Goal: Transaction & Acquisition: Purchase product/service

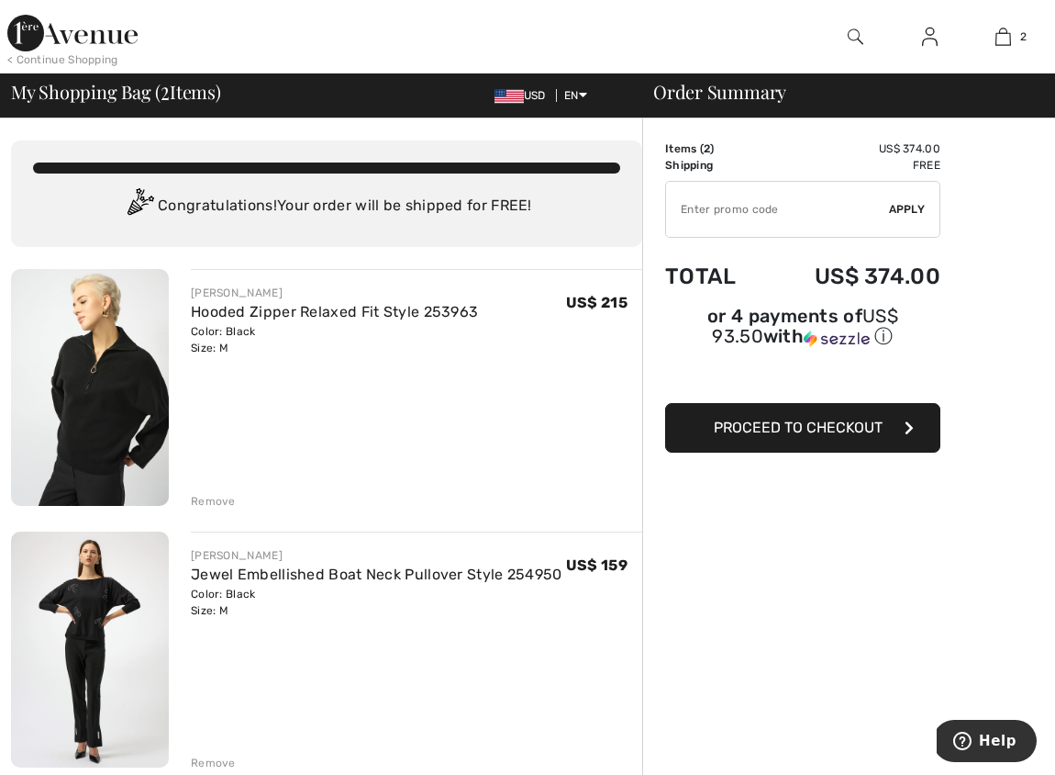
click at [697, 210] on input "TEXT" at bounding box center [777, 209] width 223 height 55
type input "GC005099553"
click at [913, 206] on span "Apply" at bounding box center [907, 209] width 37 height 17
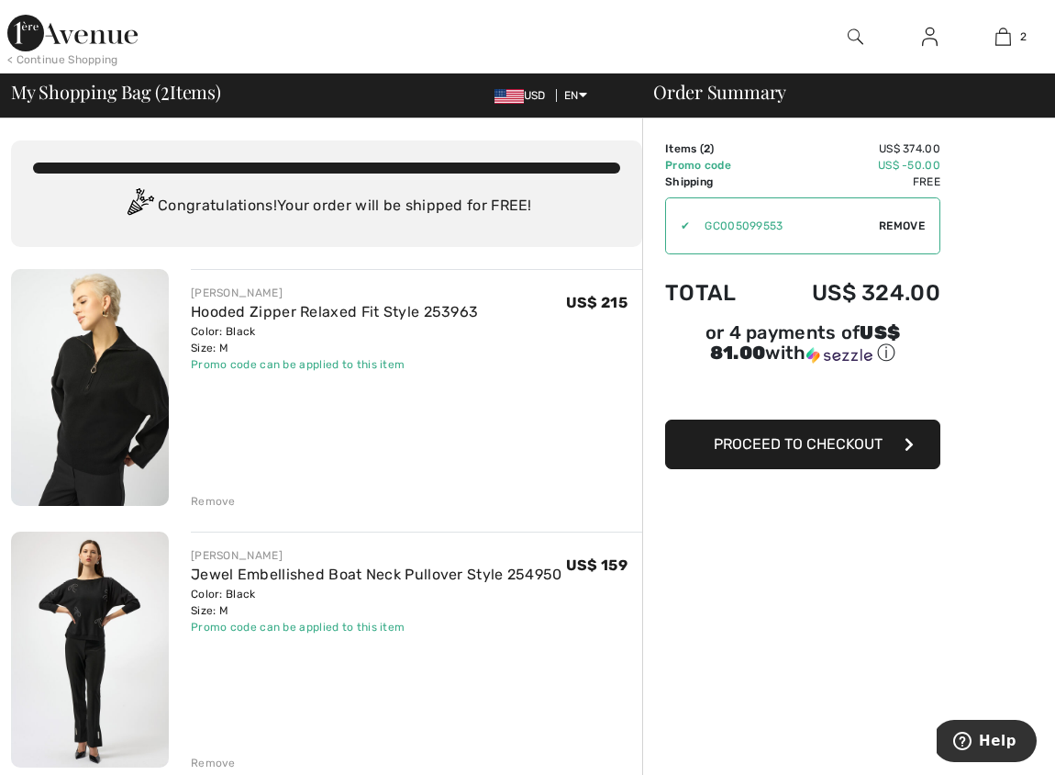
click at [928, 37] on img at bounding box center [930, 37] width 16 height 22
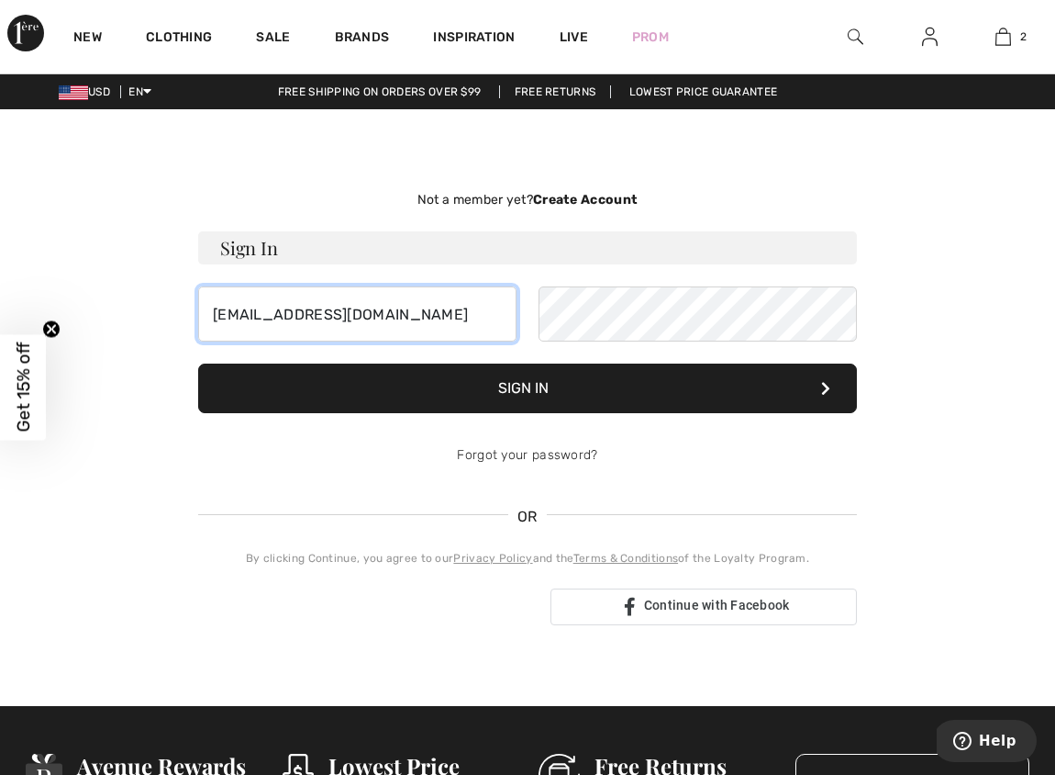
type input "mills_julia@attt.net"
click at [519, 375] on button "Sign In" at bounding box center [527, 388] width 659 height 50
click at [537, 375] on button "Sign In" at bounding box center [527, 388] width 659 height 50
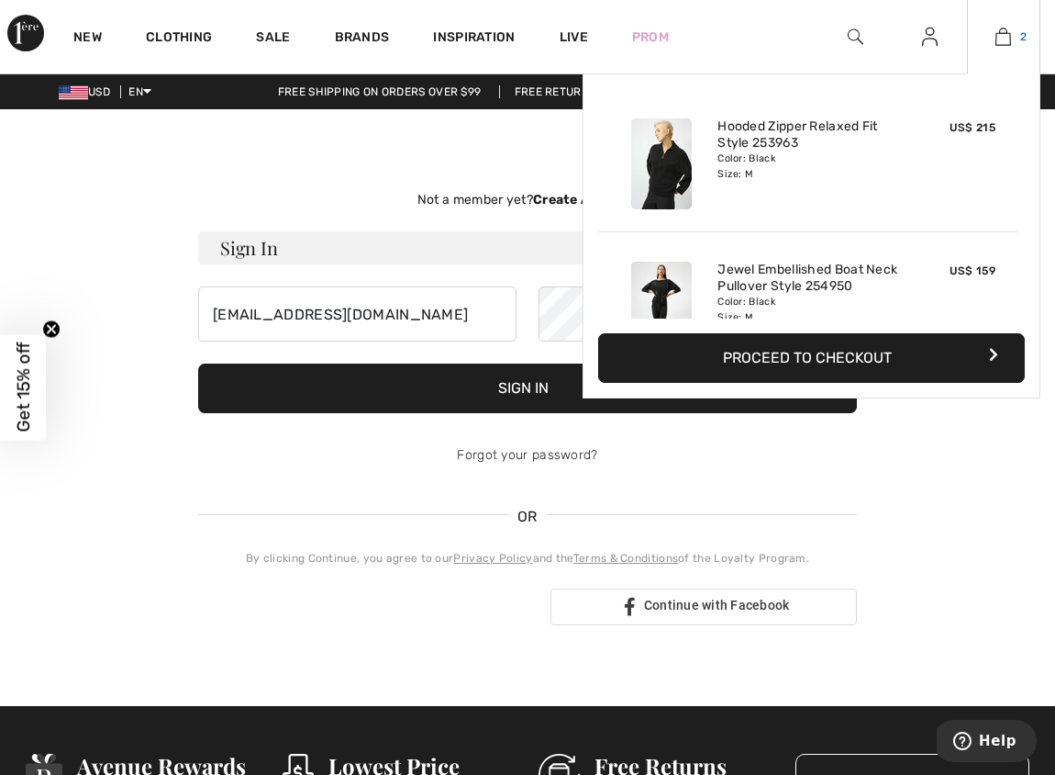
click at [1014, 33] on link "2" at bounding box center [1004, 37] width 72 height 22
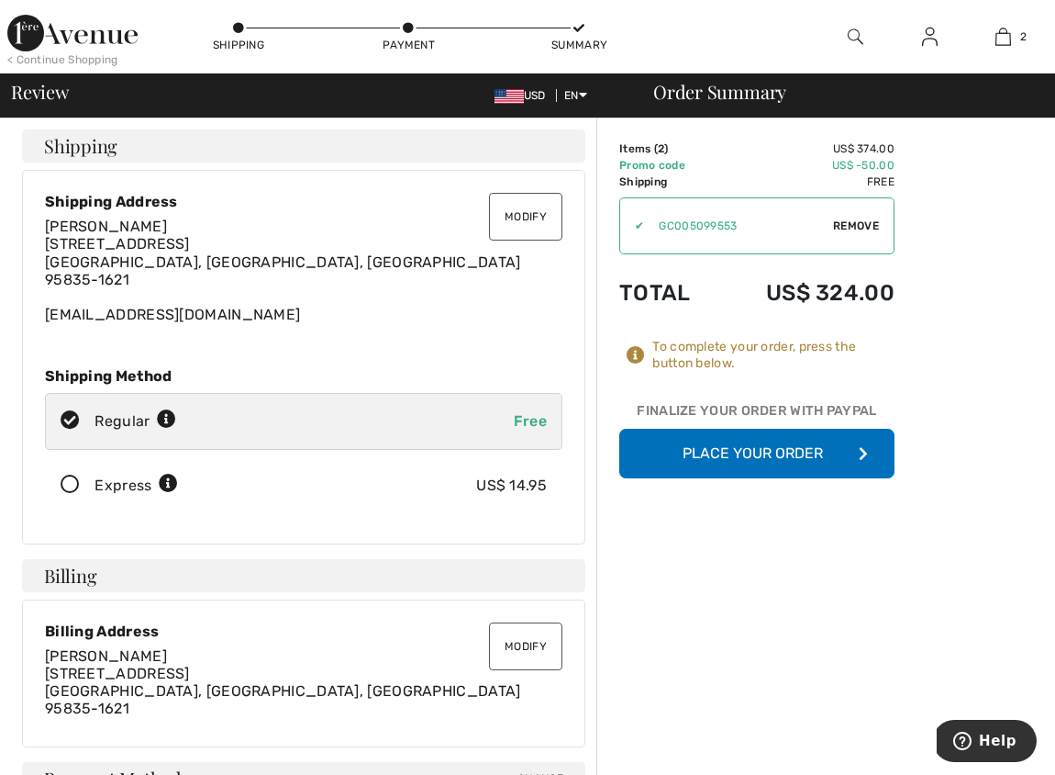
scroll to position [4, 1]
click at [933, 32] on img at bounding box center [930, 37] width 16 height 22
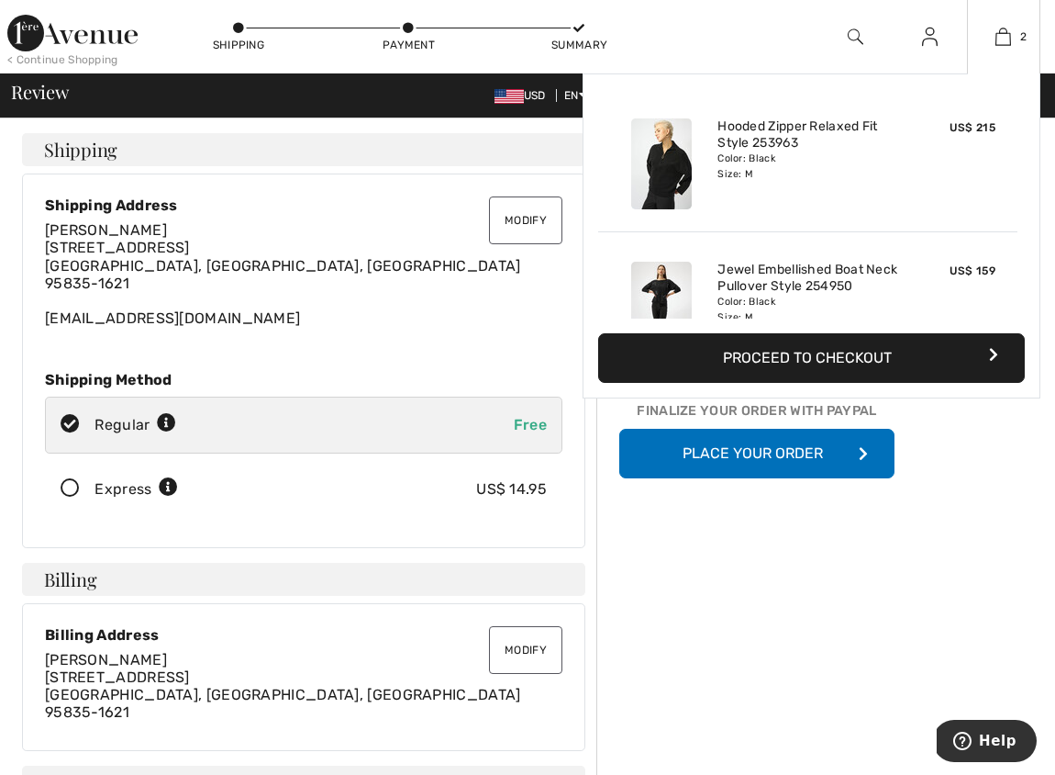
click at [674, 284] on img at bounding box center [661, 307] width 61 height 91
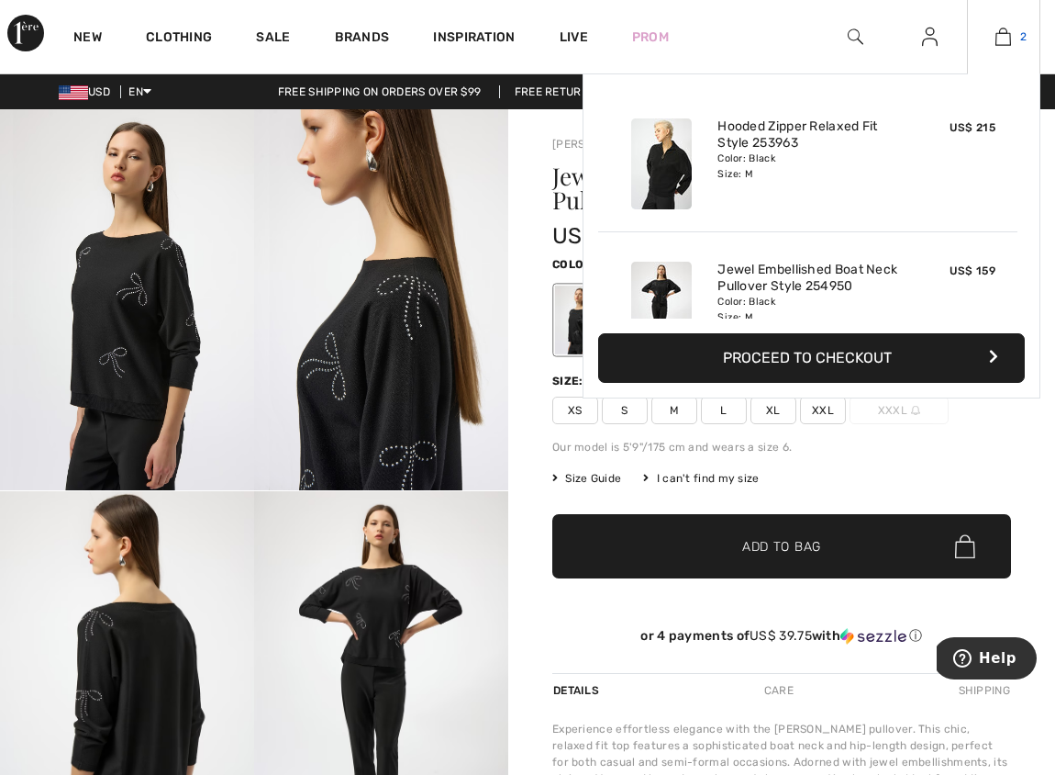
click at [1019, 36] on link "2" at bounding box center [1004, 37] width 72 height 22
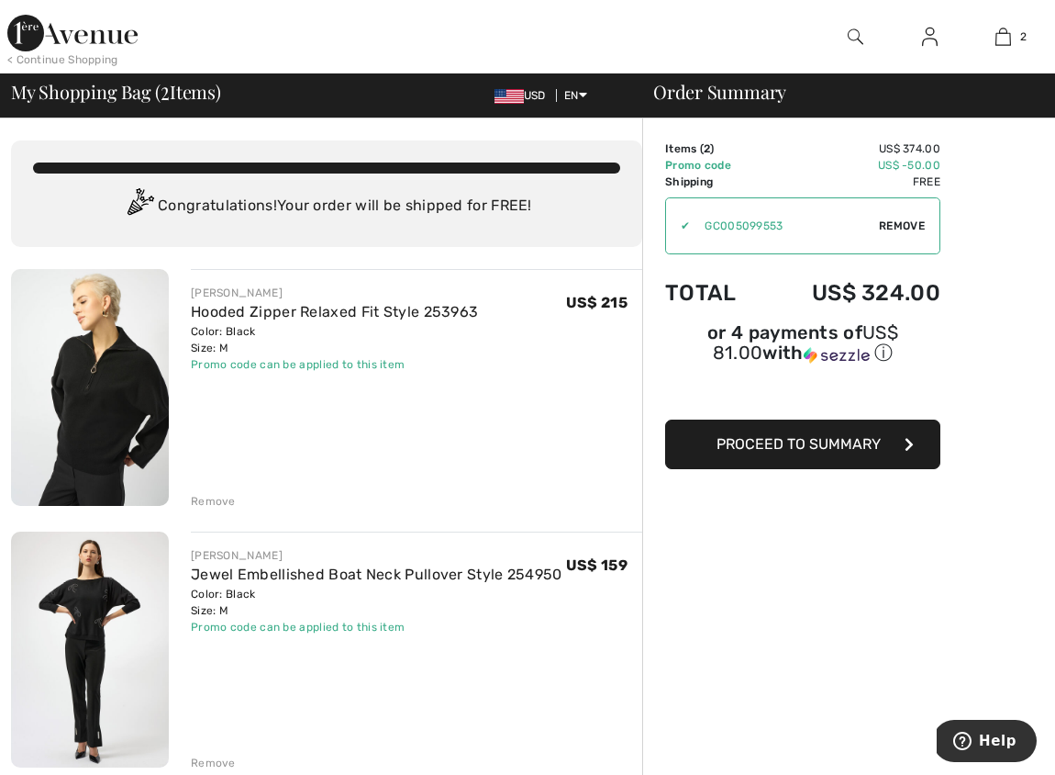
click at [227, 762] on div "Remove" at bounding box center [213, 762] width 45 height 17
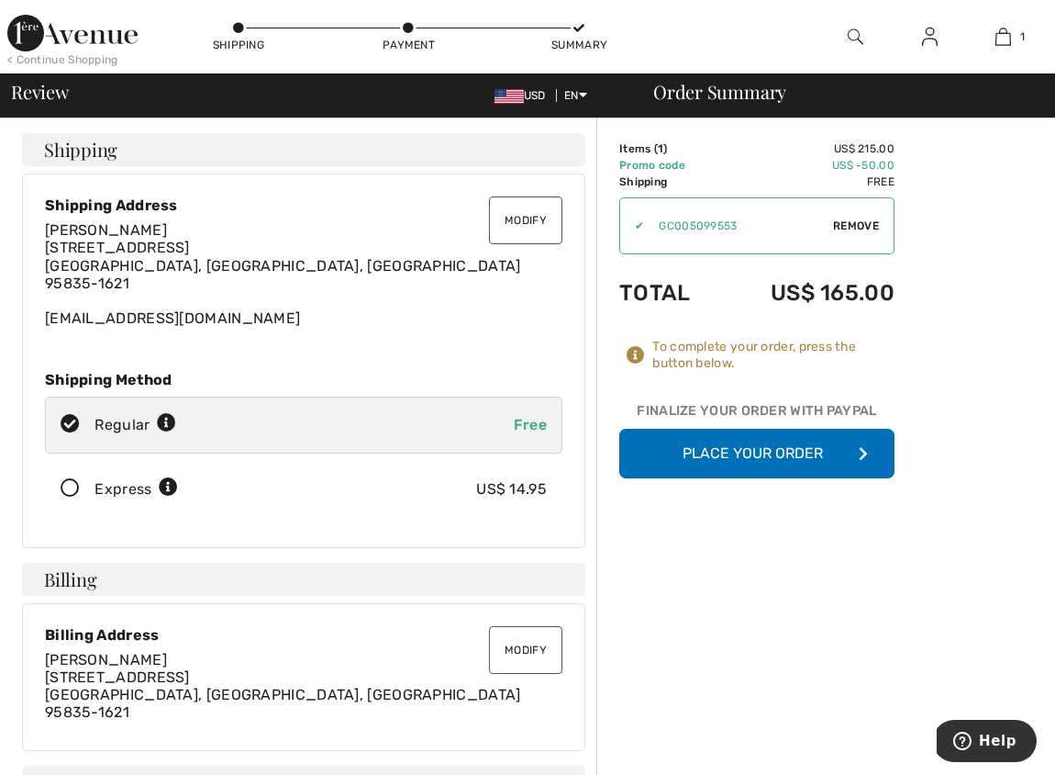
scroll to position [6, 0]
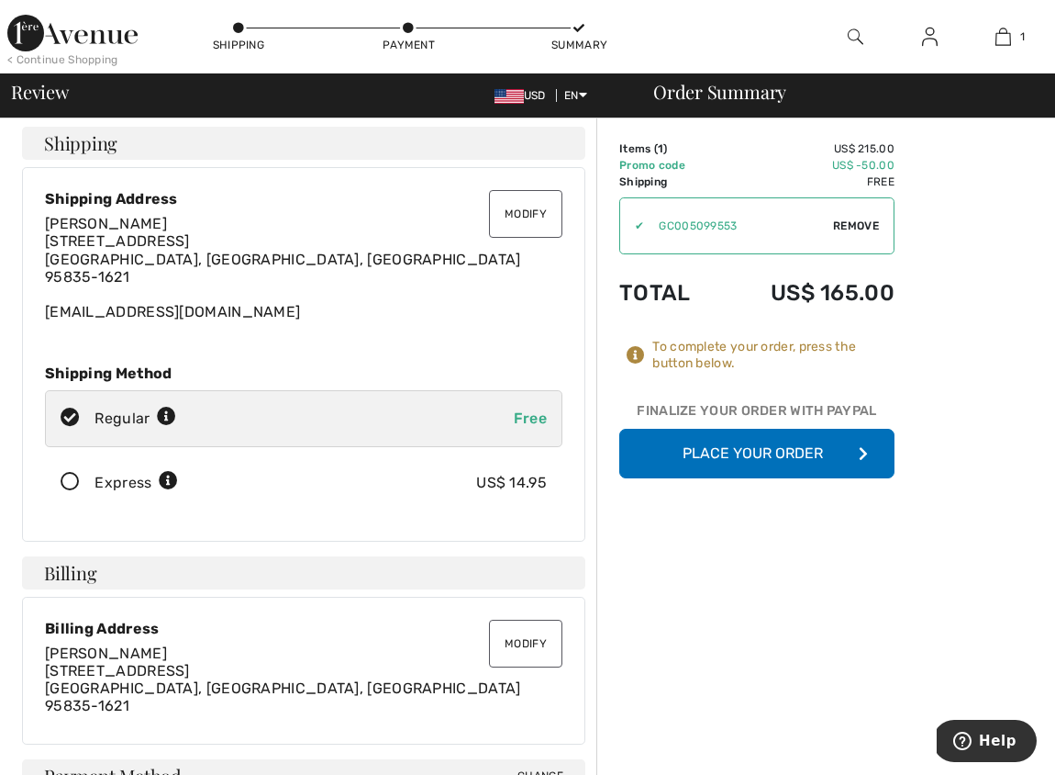
click at [767, 450] on button "Place Your Order" at bounding box center [756, 454] width 275 height 50
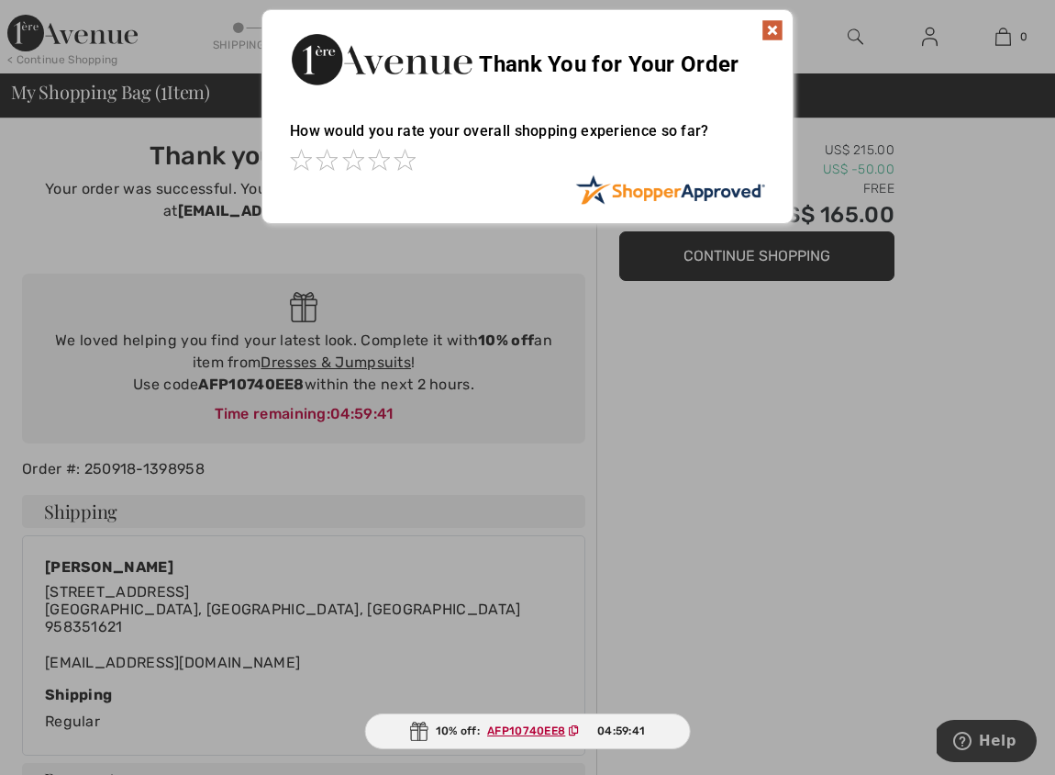
click at [772, 28] on img at bounding box center [773, 30] width 22 height 22
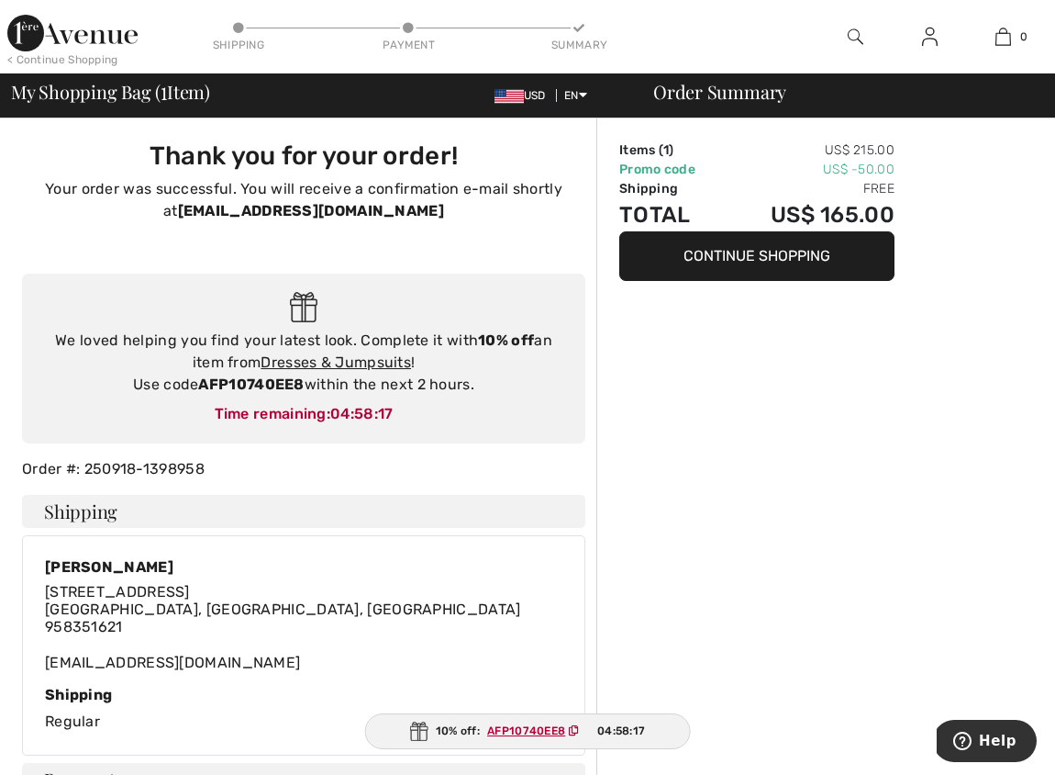
click at [931, 37] on img at bounding box center [930, 37] width 16 height 22
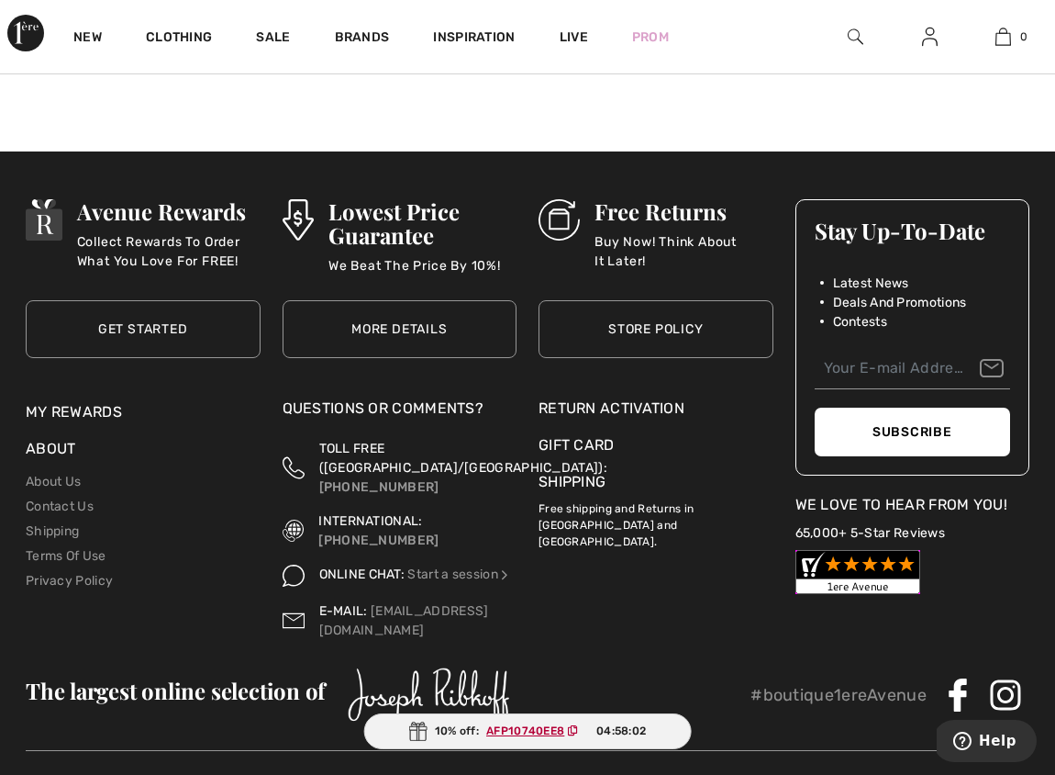
scroll to position [560, 0]
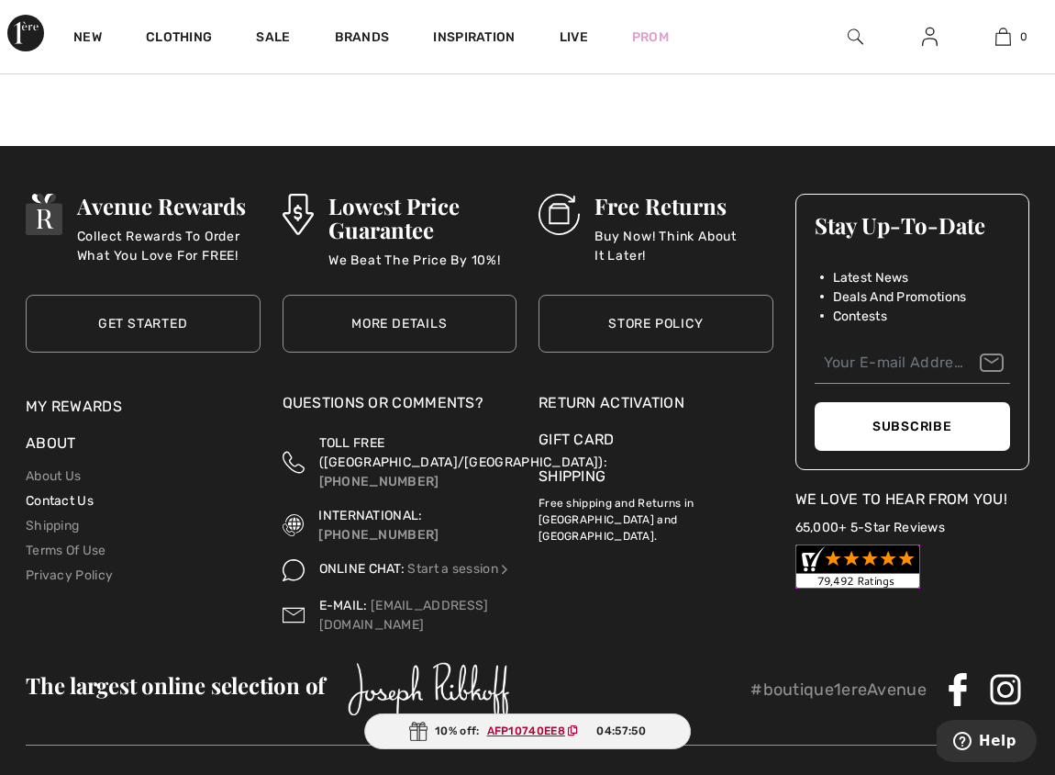
click at [90, 499] on link "Contact Us" at bounding box center [60, 501] width 68 height 16
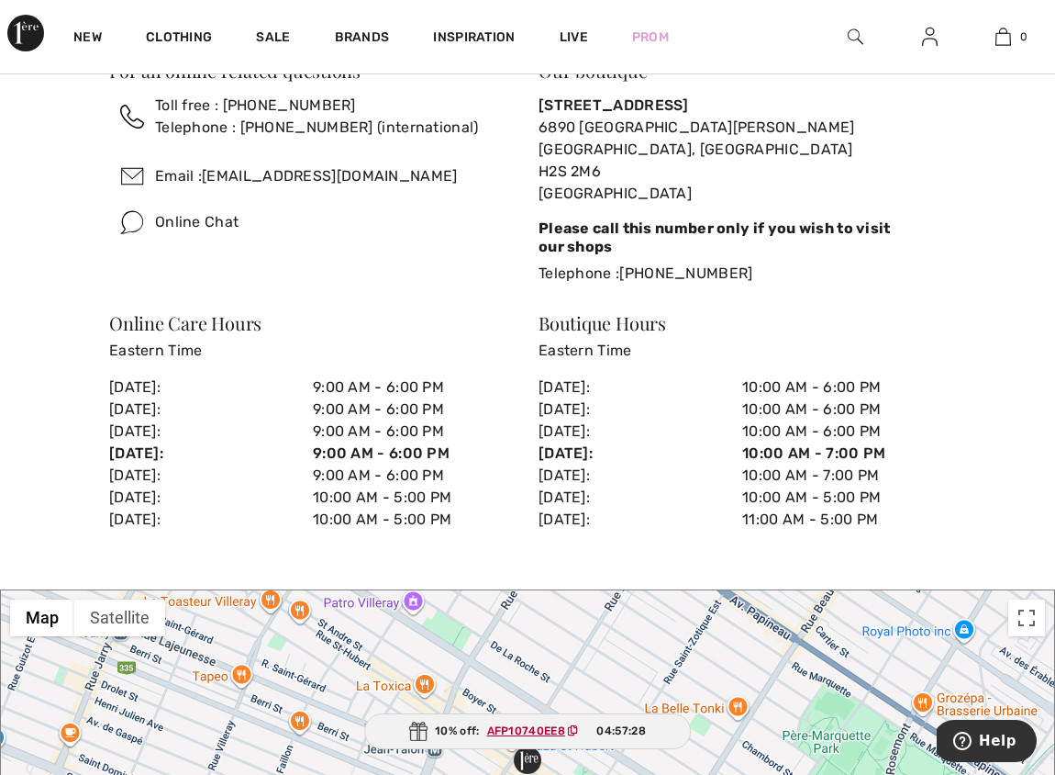
scroll to position [440, 0]
click at [283, 185] on link "[EMAIL_ADDRESS][DOMAIN_NAME]" at bounding box center [329, 176] width 255 height 17
